Goal: Task Accomplishment & Management: Manage account settings

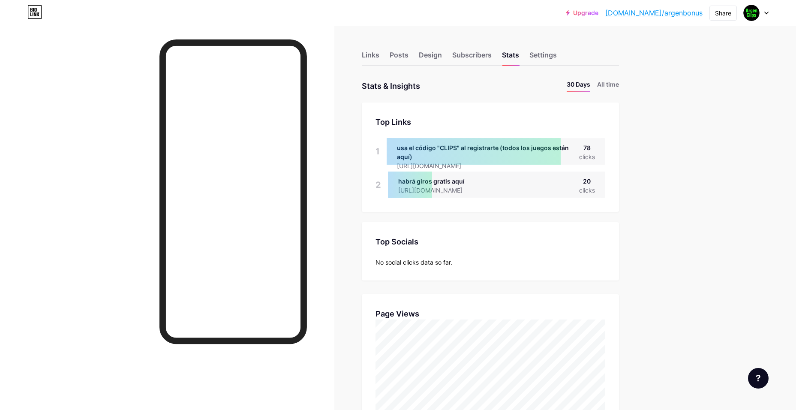
drag, startPoint x: 632, startPoint y: 364, endPoint x: 619, endPoint y: 262, distance: 102.4
click at [378, 61] on div "Links" at bounding box center [371, 57] width 18 height 15
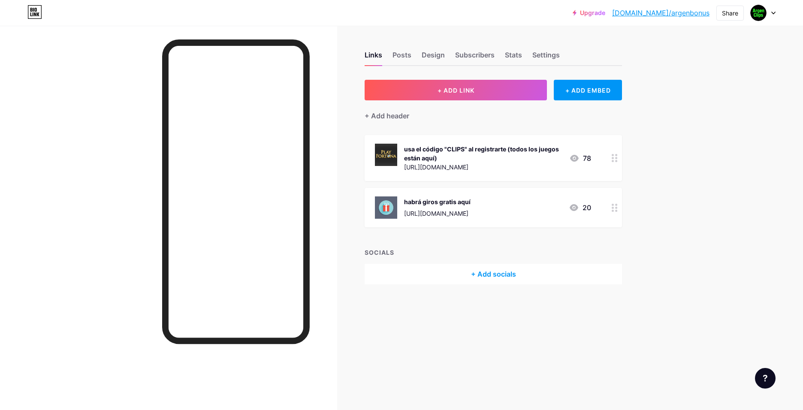
click at [550, 153] on div "usa el código "CLIPS" al registrarte (todos los juegos están aquí)" at bounding box center [483, 153] width 158 height 18
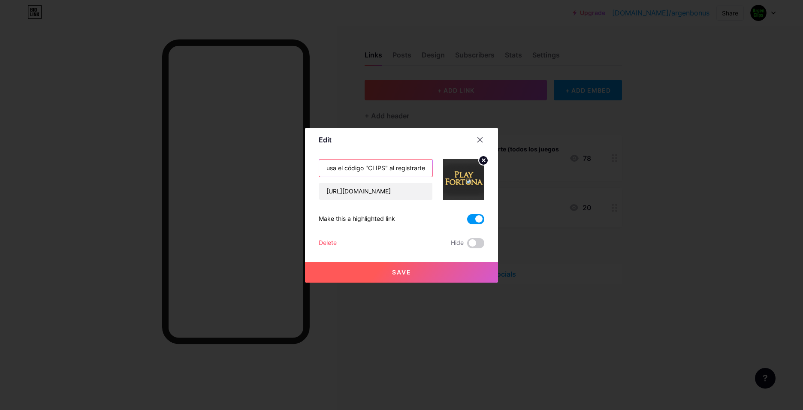
click at [395, 169] on input "usa el código "CLIPS" al registrarte (todos los juegos están aquí)" at bounding box center [375, 167] width 113 height 17
drag, startPoint x: 383, startPoint y: 192, endPoint x: 541, endPoint y: 211, distance: 159.3
click at [541, 211] on div "Edit Content YouTube Play YouTube video without leaving your page. ADD Vimeo Pl…" at bounding box center [401, 205] width 803 height 410
click at [413, 193] on input "[URL][DOMAIN_NAME]" at bounding box center [375, 191] width 113 height 17
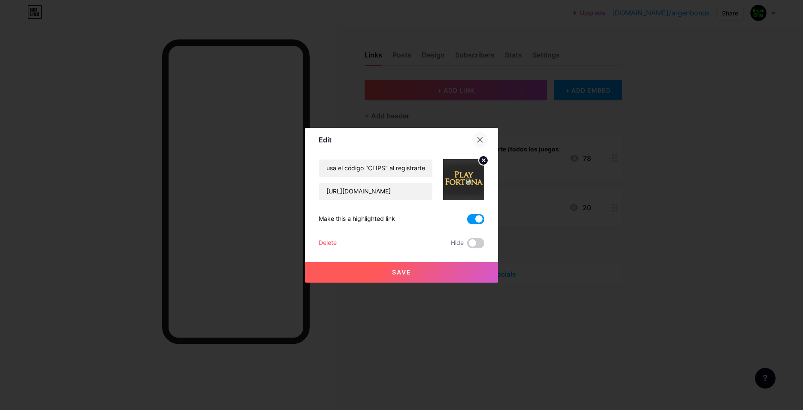
click at [480, 143] on div at bounding box center [479, 139] width 15 height 15
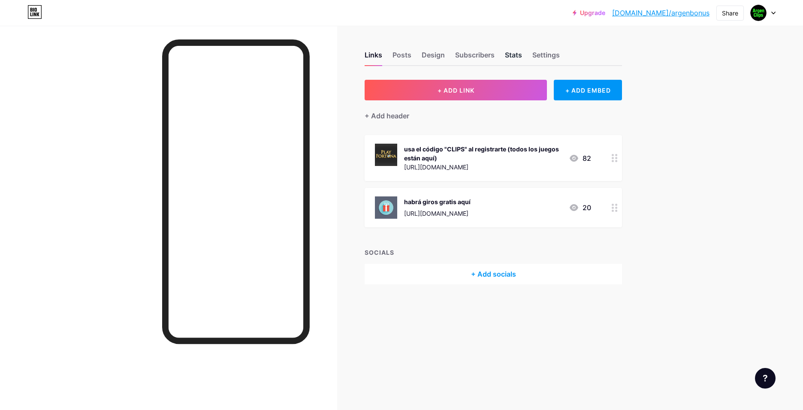
click at [509, 57] on div "Stats" at bounding box center [513, 57] width 17 height 15
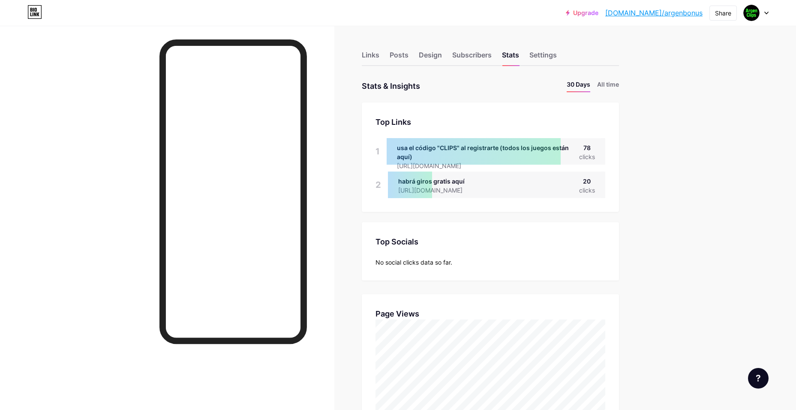
scroll to position [410, 796]
drag, startPoint x: 653, startPoint y: 333, endPoint x: 614, endPoint y: 298, distance: 52.2
